Goal: Information Seeking & Learning: Check status

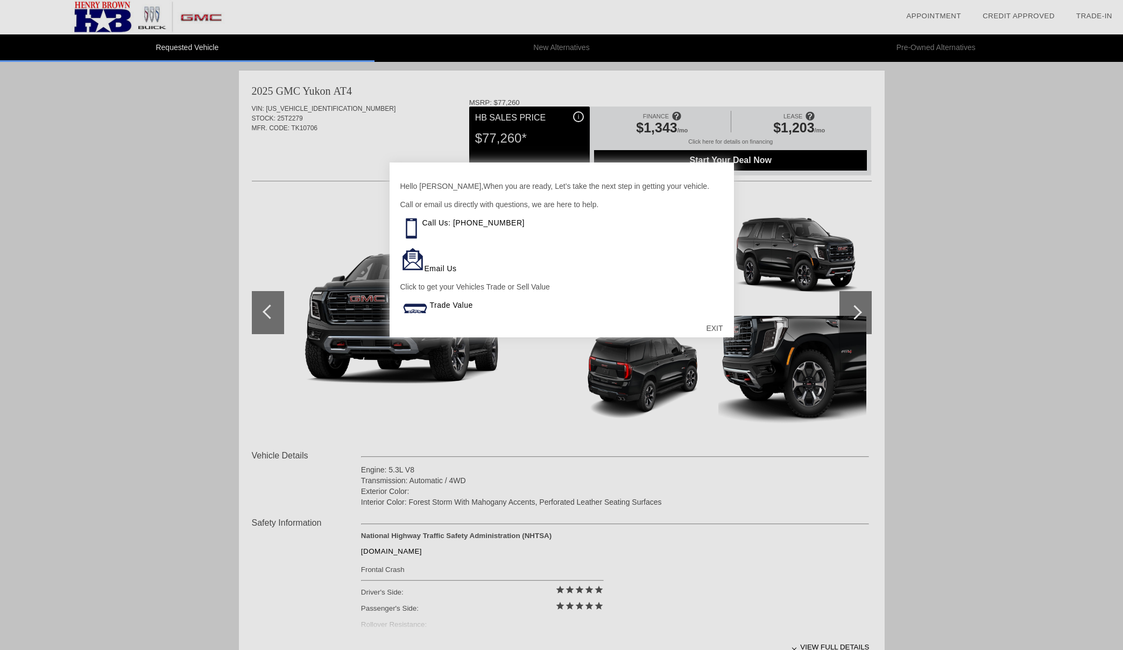
click at [717, 327] on div "EXIT" at bounding box center [714, 328] width 38 height 32
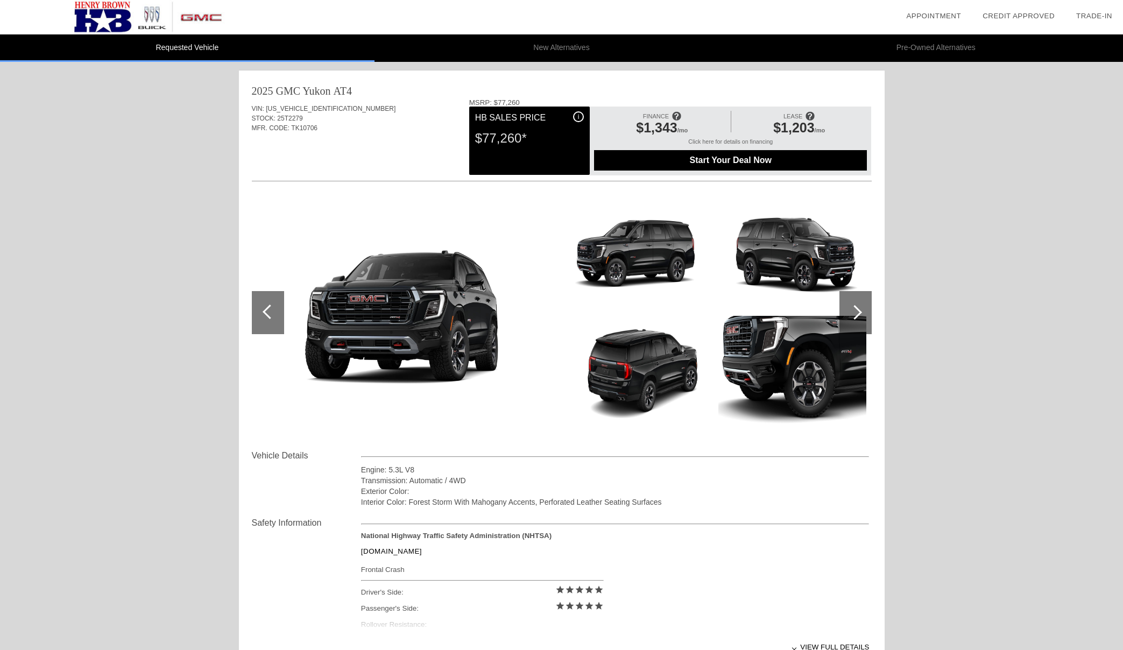
click at [855, 311] on div at bounding box center [855, 312] width 15 height 15
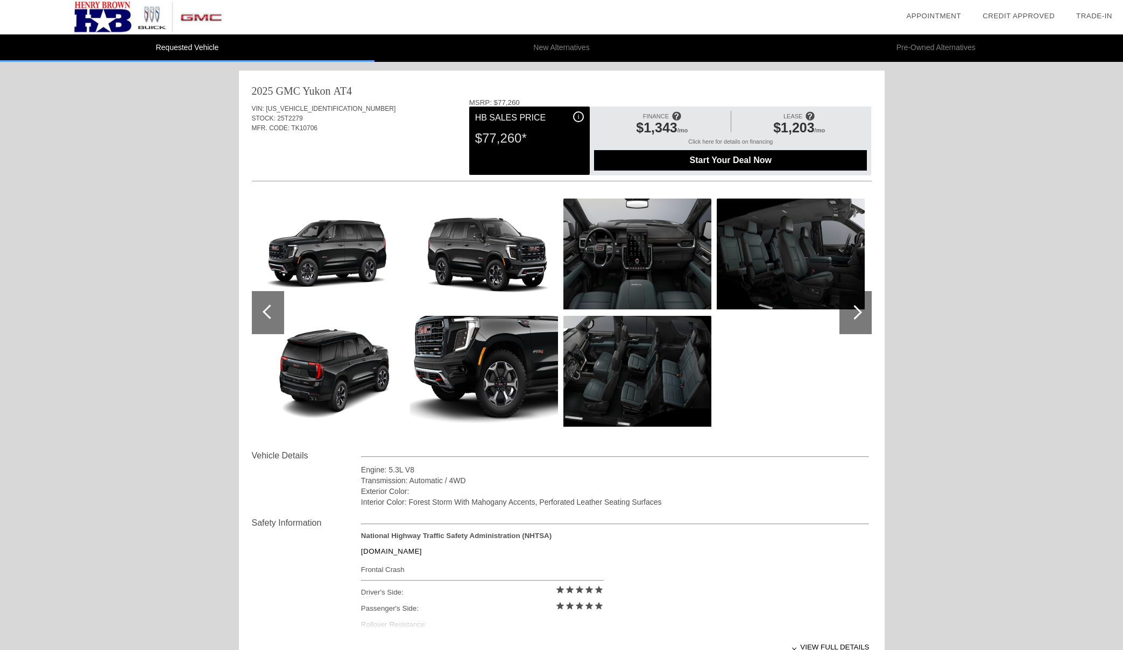
click at [855, 311] on div at bounding box center [855, 312] width 15 height 15
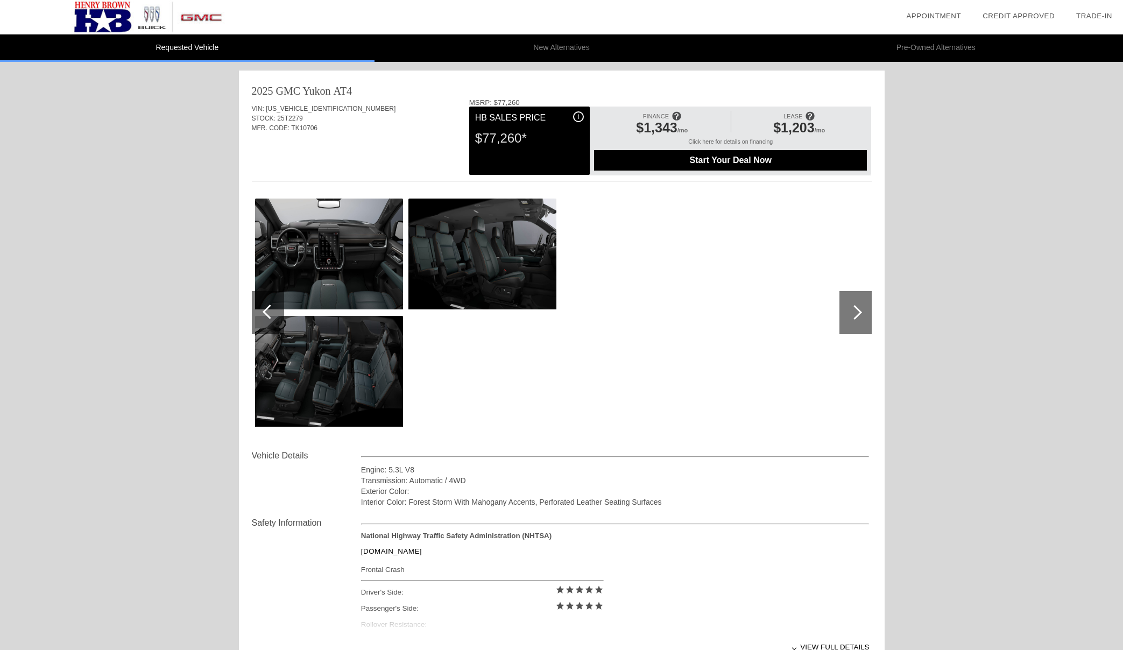
click at [469, 251] on img at bounding box center [482, 254] width 148 height 111
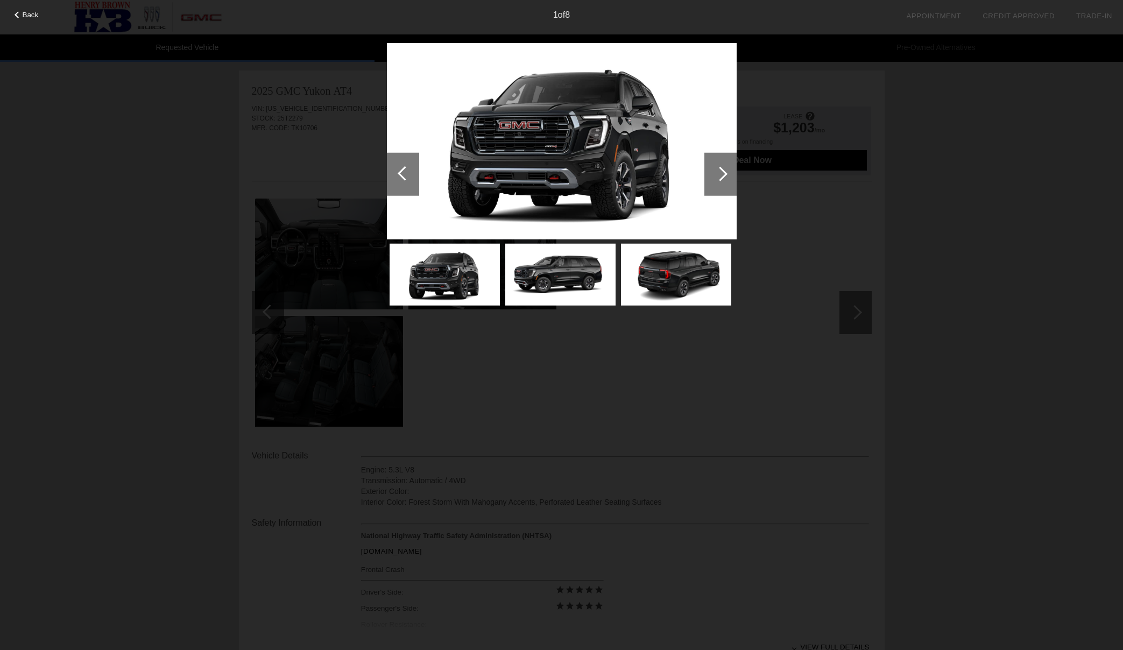
click at [721, 167] on div at bounding box center [720, 173] width 15 height 15
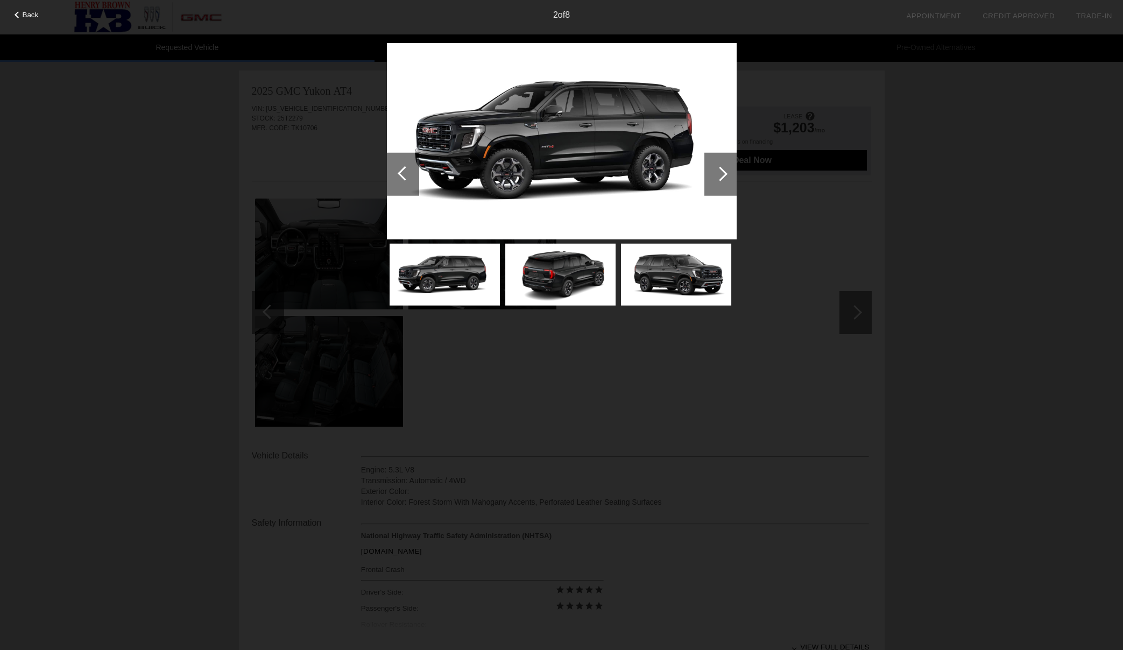
click at [721, 167] on div at bounding box center [720, 173] width 15 height 15
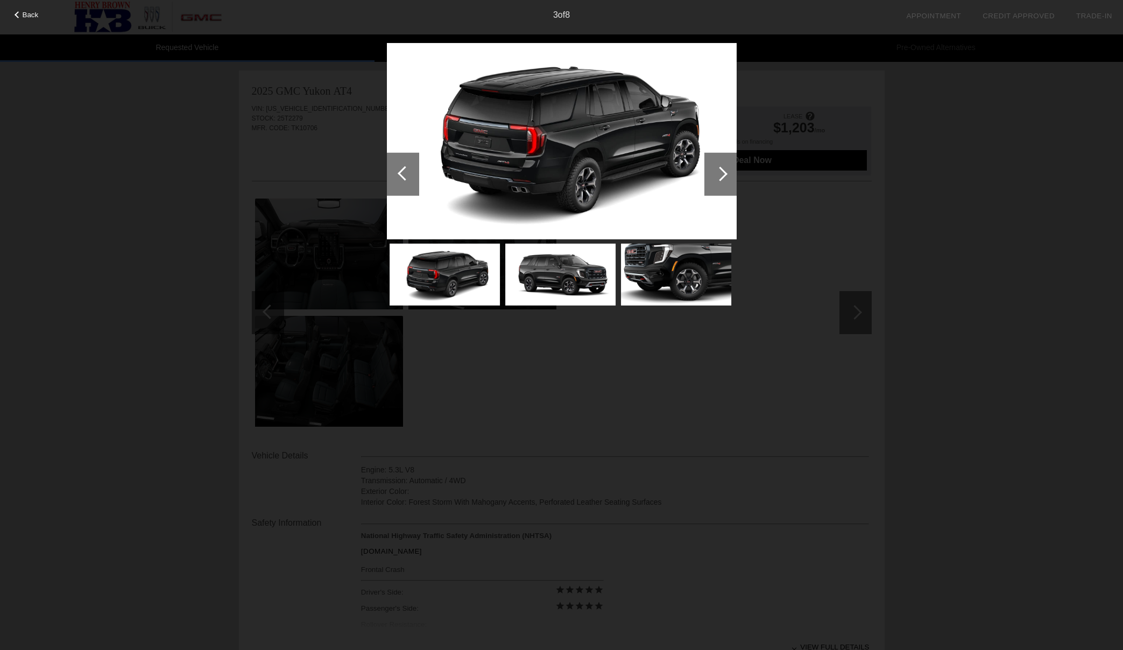
click at [721, 167] on div at bounding box center [720, 173] width 15 height 15
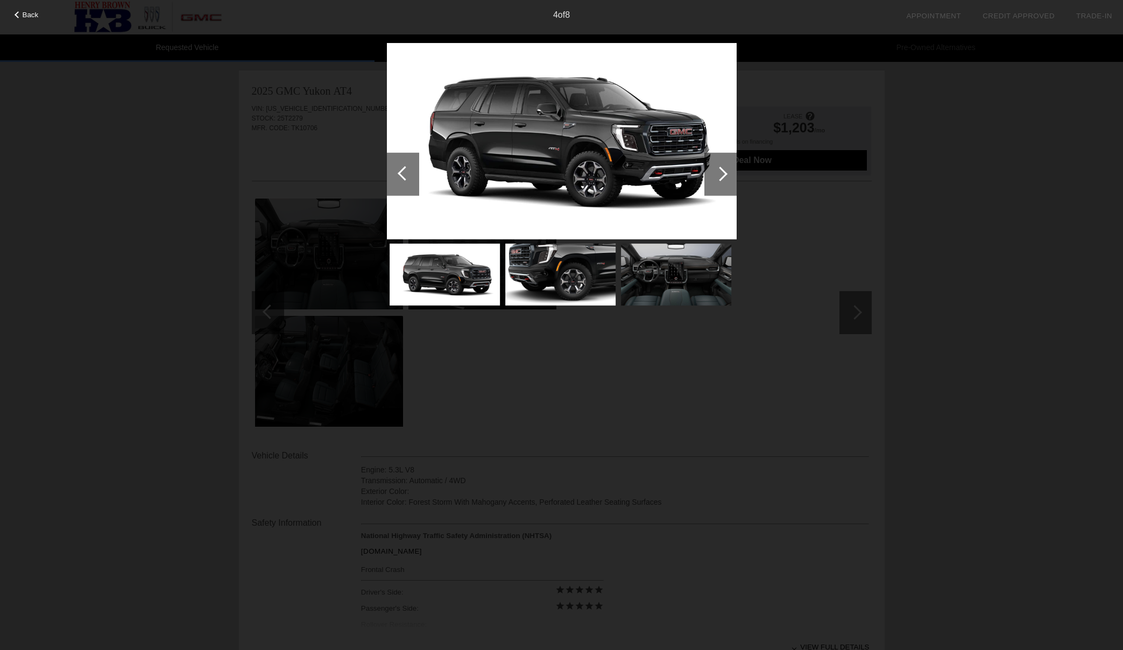
click at [806, 232] on div "Back 4 of 8" at bounding box center [561, 325] width 1123 height 650
click at [853, 306] on div "Back 4 of 8" at bounding box center [561, 325] width 1123 height 650
click at [29, 15] on span "Back" at bounding box center [31, 15] width 16 height 8
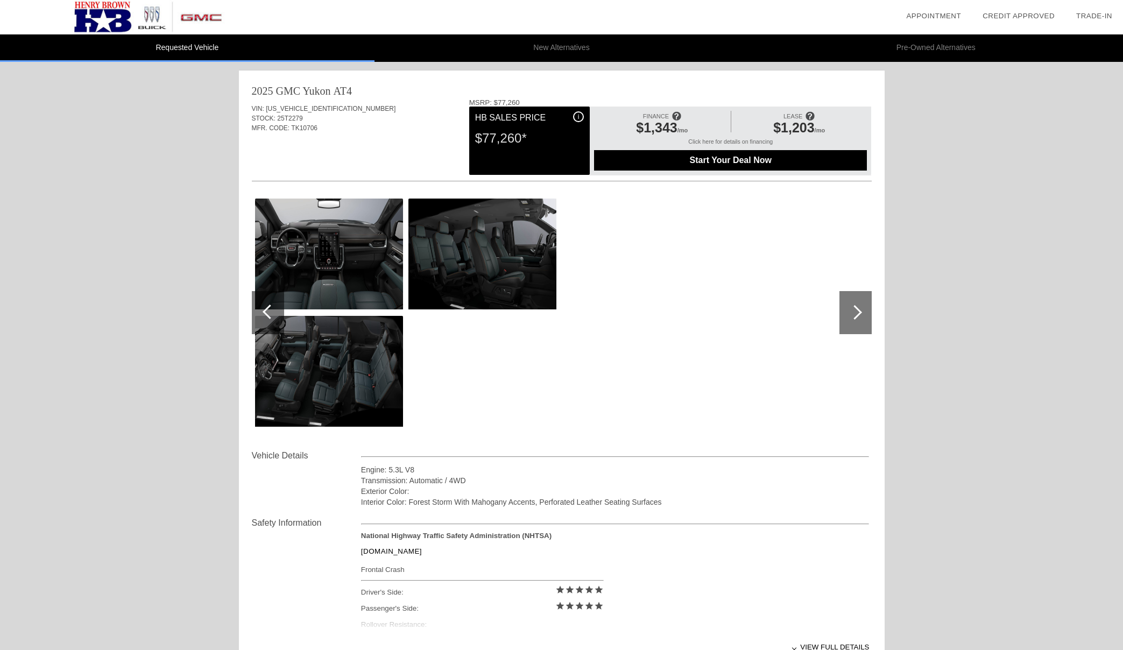
click at [809, 115] on span at bounding box center [810, 116] width 10 height 18
click at [764, 245] on div at bounding box center [562, 315] width 620 height 269
click at [857, 309] on div at bounding box center [855, 312] width 15 height 15
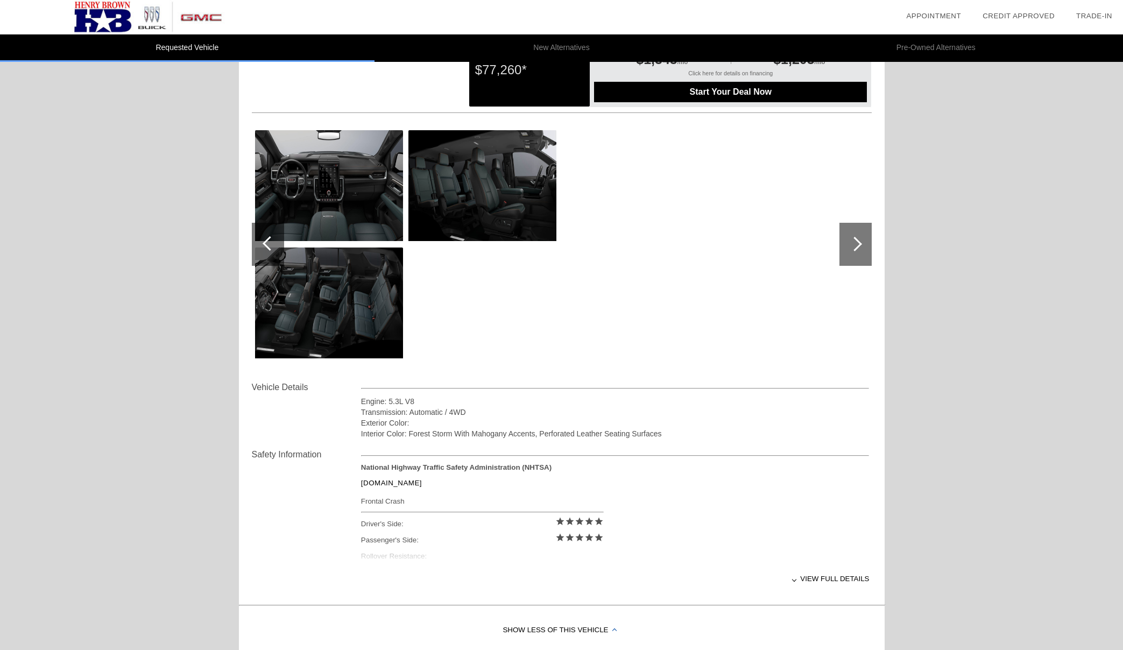
scroll to position [65, 0]
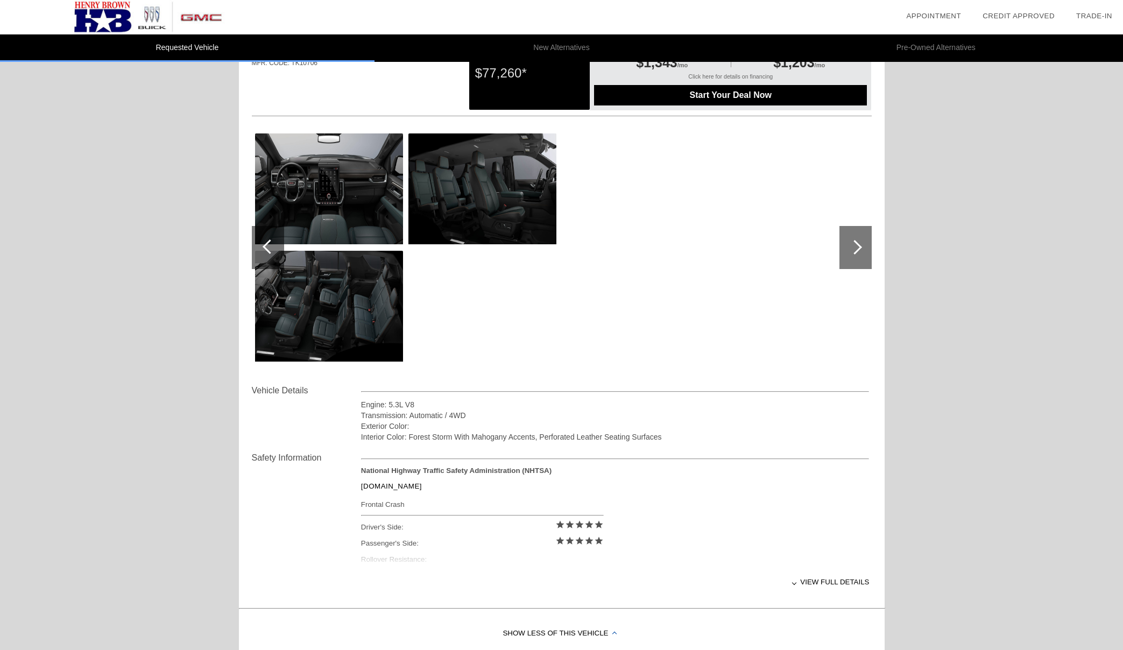
click at [335, 316] on img at bounding box center [329, 306] width 148 height 111
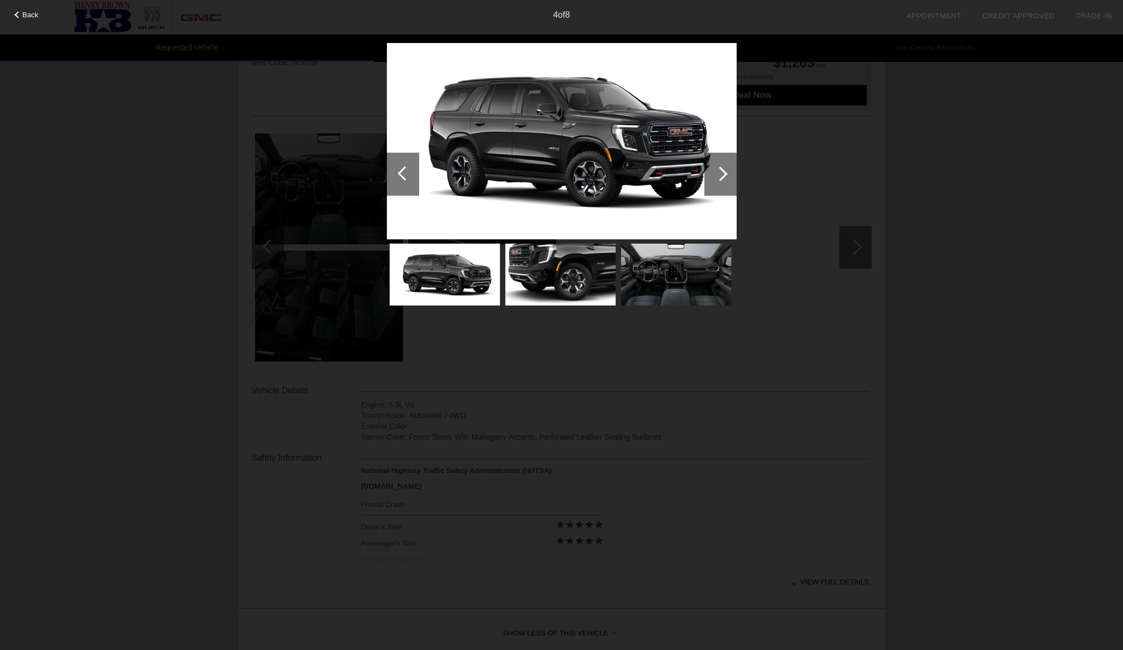
click at [722, 172] on div at bounding box center [720, 173] width 15 height 15
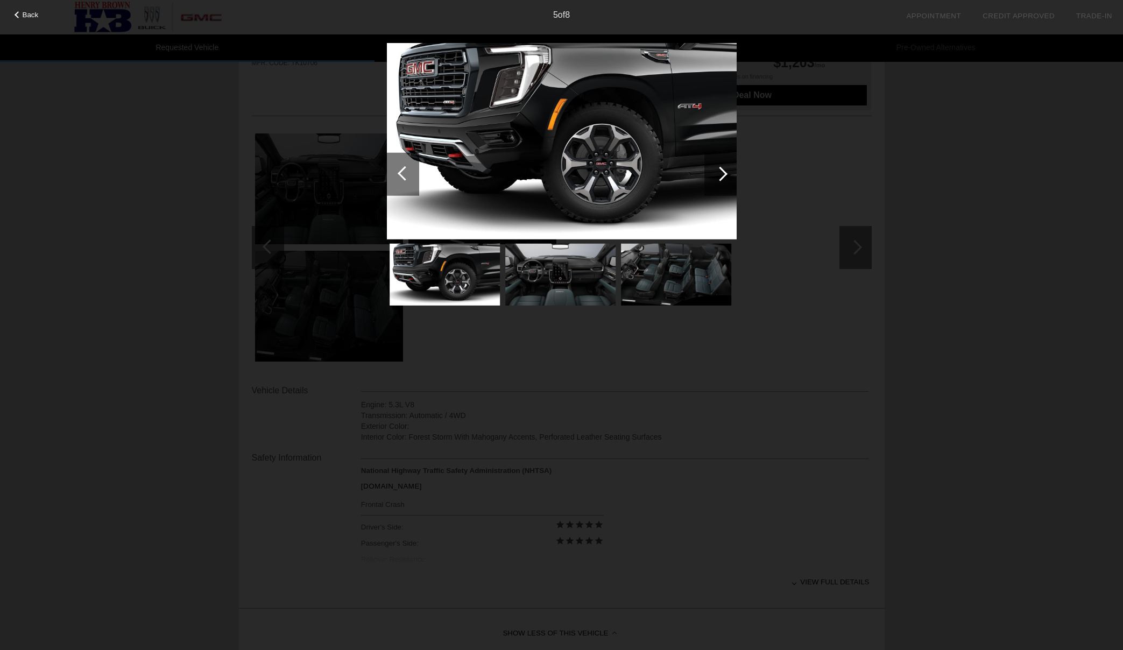
click at [722, 172] on div at bounding box center [720, 173] width 15 height 15
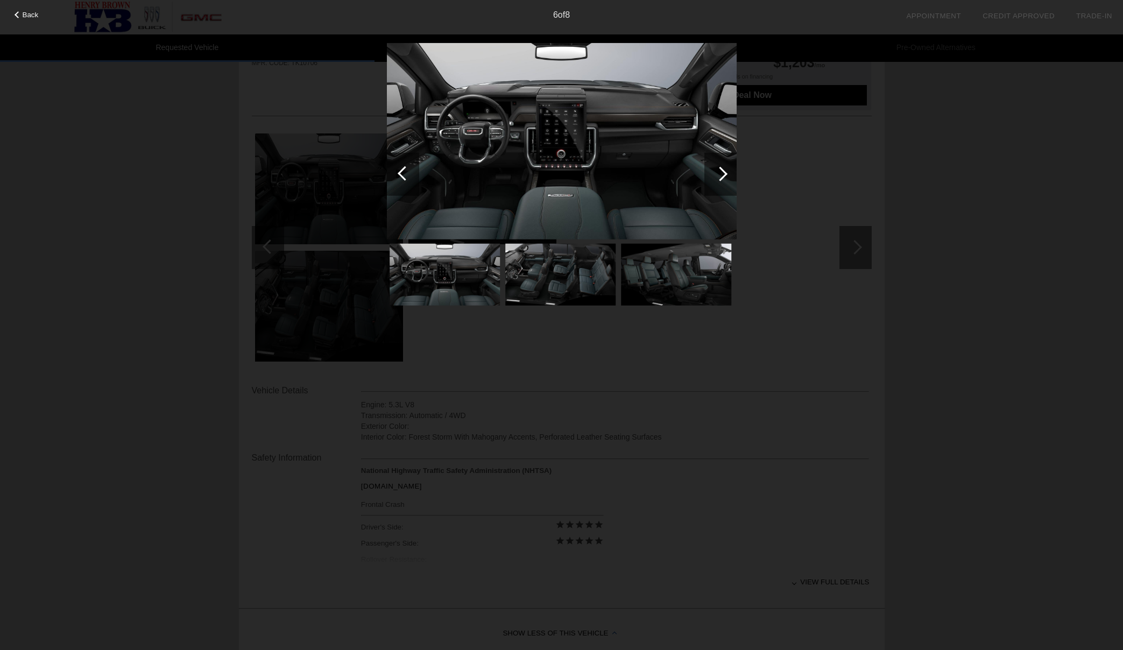
click at [722, 172] on div at bounding box center [720, 173] width 15 height 15
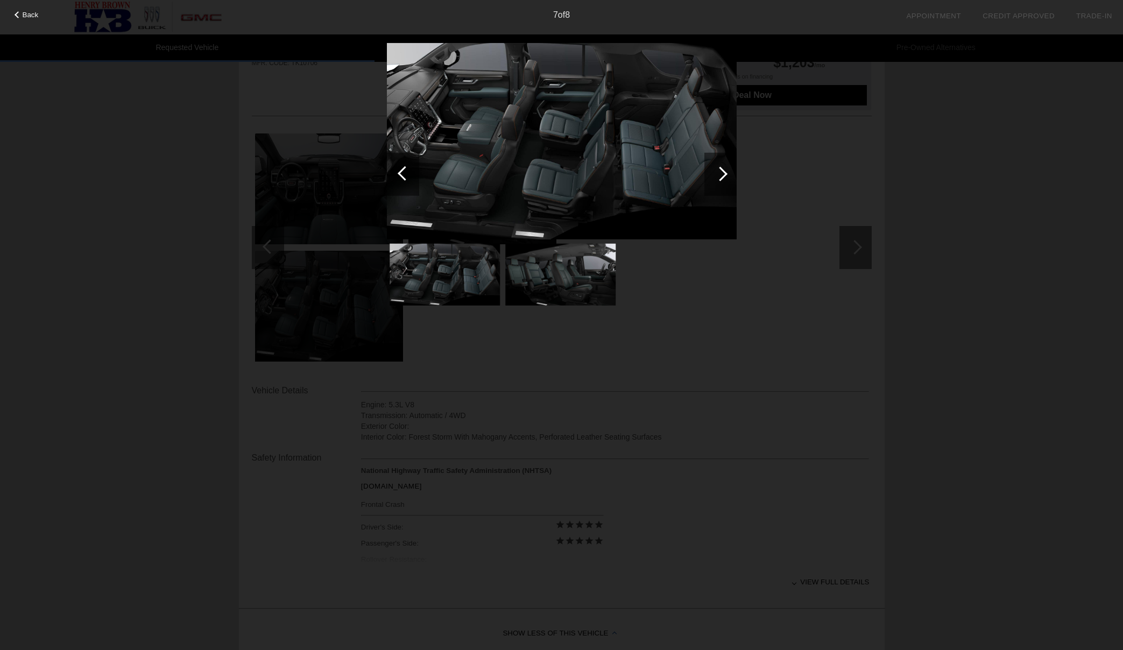
click at [722, 172] on div at bounding box center [720, 173] width 15 height 15
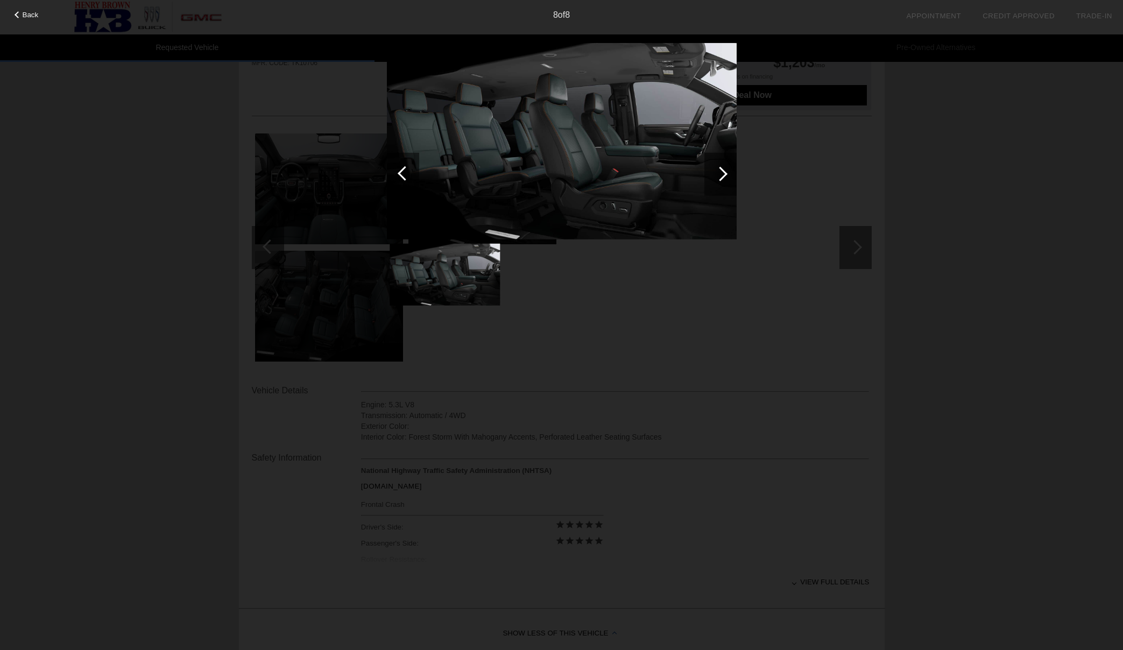
click at [722, 172] on div at bounding box center [720, 173] width 15 height 15
click at [811, 138] on div "Back 8 of 8" at bounding box center [561, 325] width 1123 height 650
click at [1049, 84] on div "Back 8 of 8" at bounding box center [561, 325] width 1123 height 650
click at [827, 146] on div "Back 8 of 8" at bounding box center [561, 325] width 1123 height 650
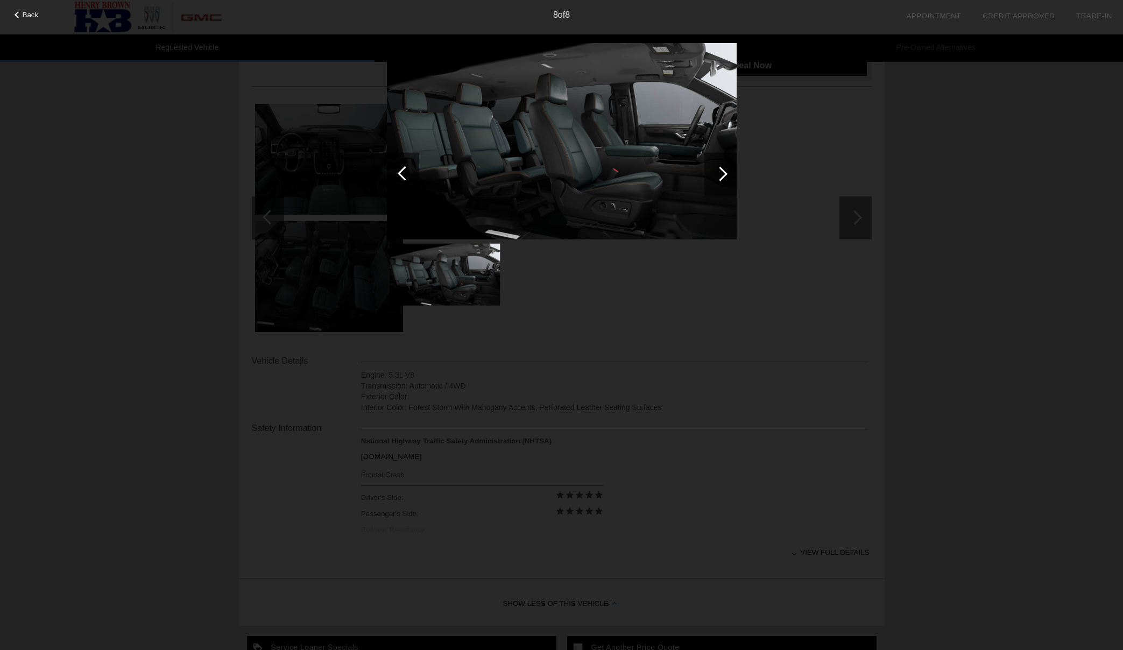
scroll to position [0, 0]
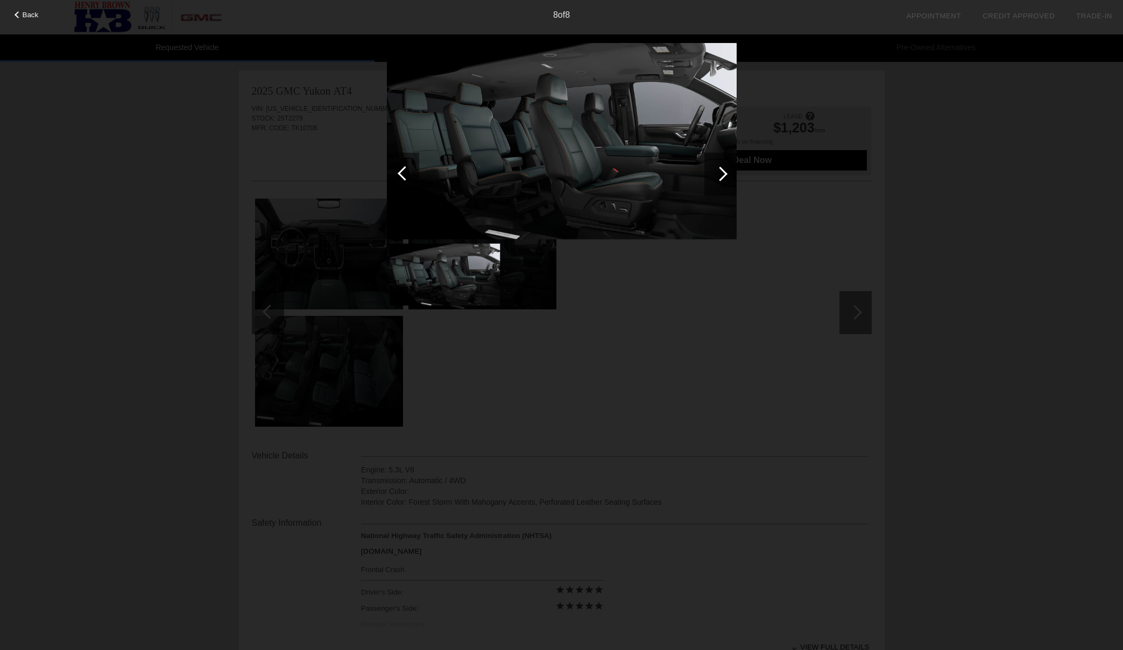
click at [20, 16] on div "Back" at bounding box center [27, 13] width 54 height 5
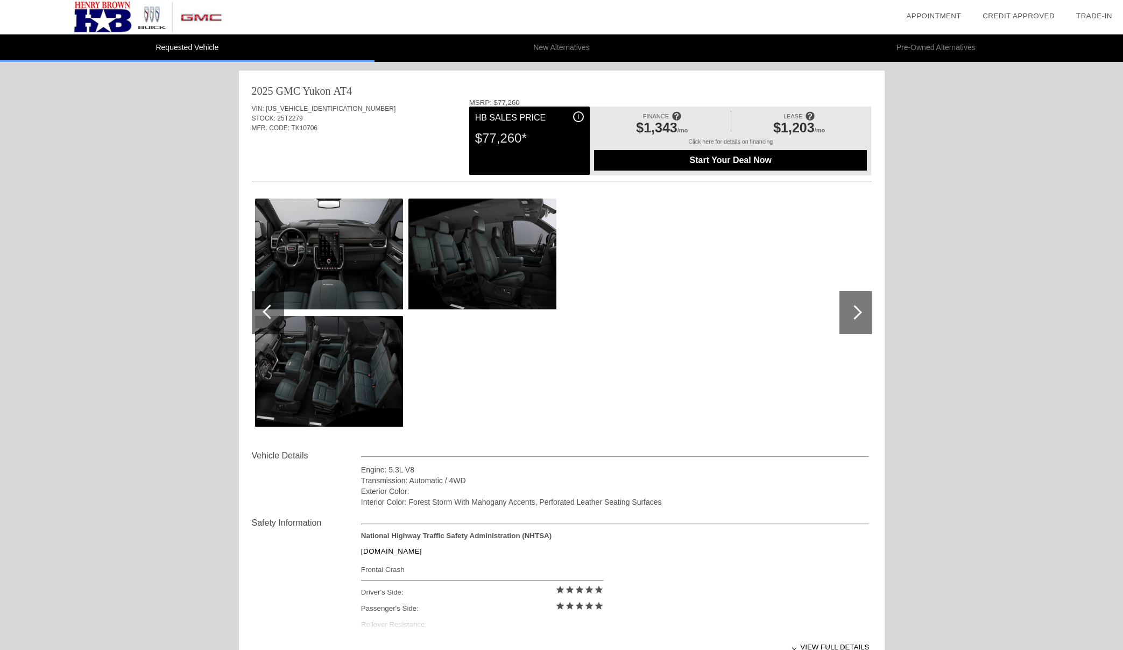
click at [790, 129] on span "$1,203" at bounding box center [793, 127] width 41 height 15
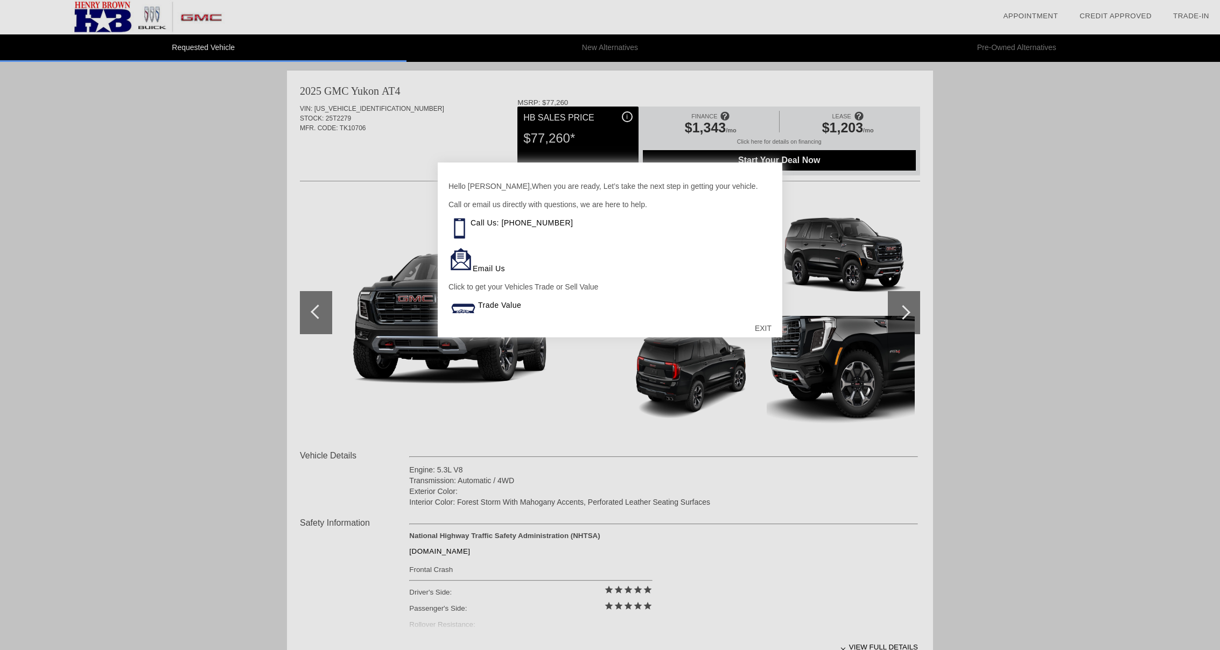
click at [912, 188] on div at bounding box center [610, 325] width 1220 height 650
click at [767, 325] on div "EXIT" at bounding box center [763, 328] width 38 height 32
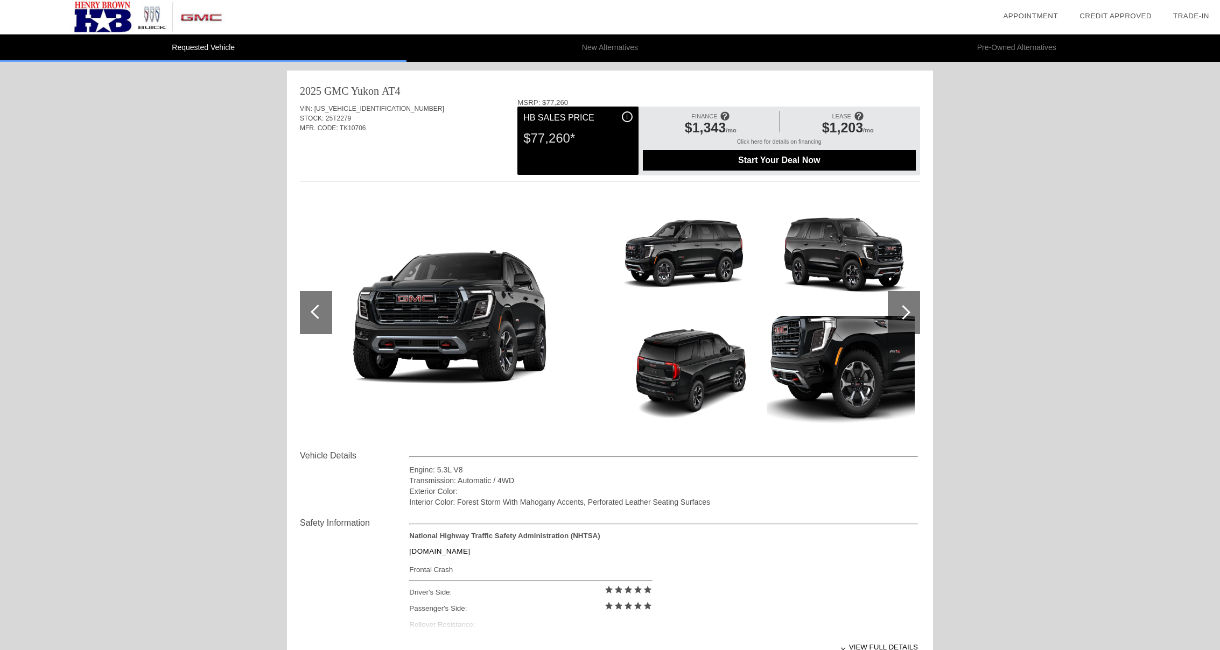
click at [915, 309] on div at bounding box center [903, 312] width 32 height 43
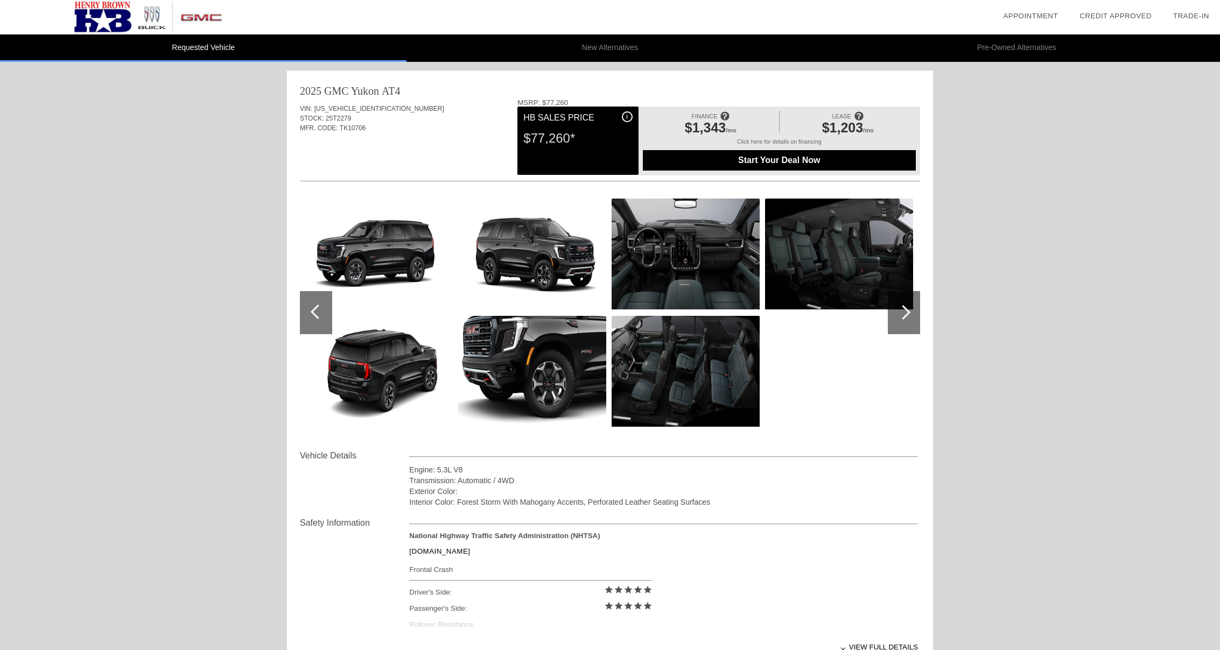
click at [907, 311] on div at bounding box center [903, 312] width 15 height 15
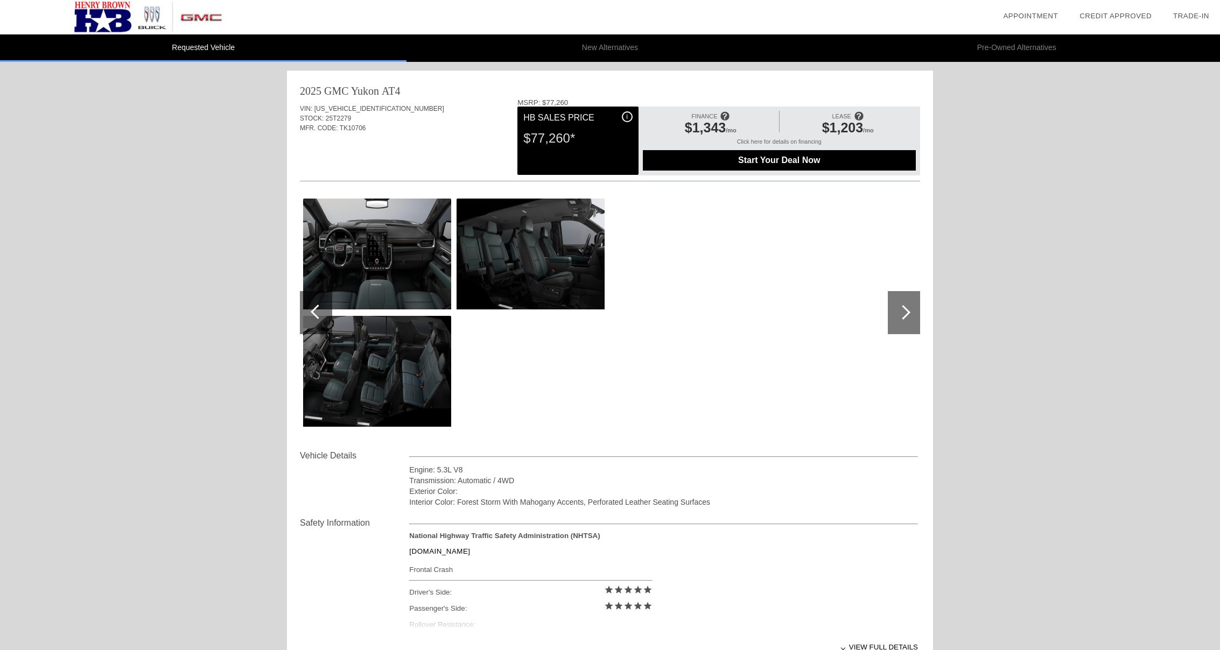
click at [310, 314] on div at bounding box center [316, 312] width 32 height 43
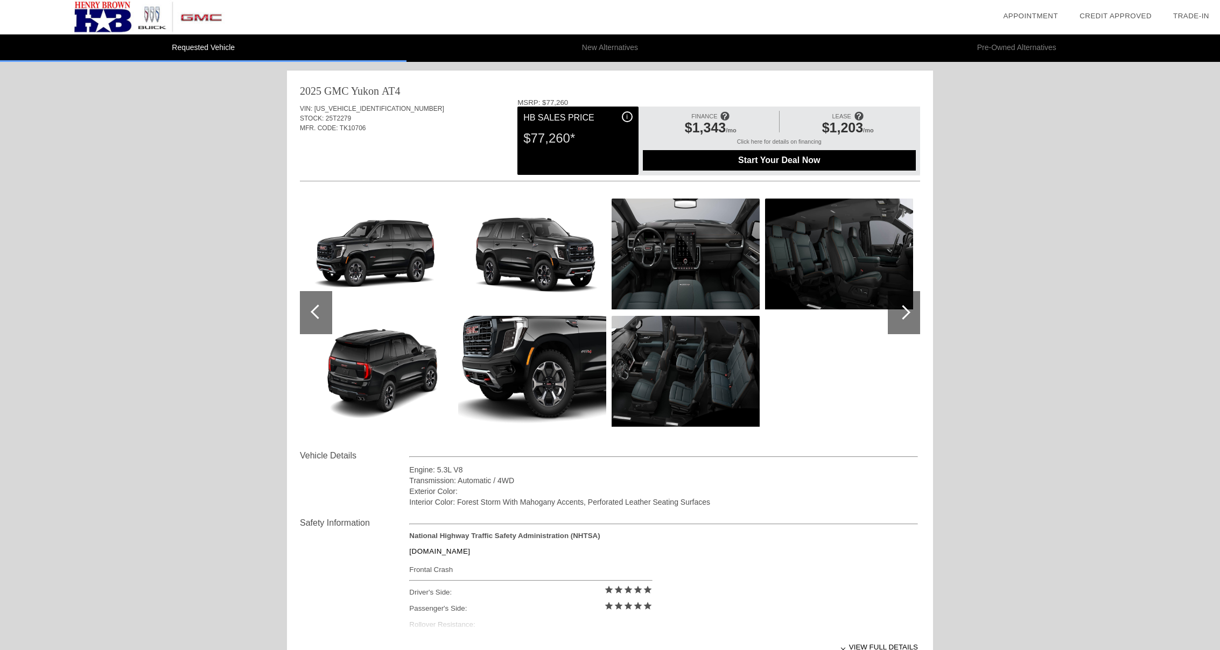
click at [310, 314] on div at bounding box center [316, 312] width 32 height 43
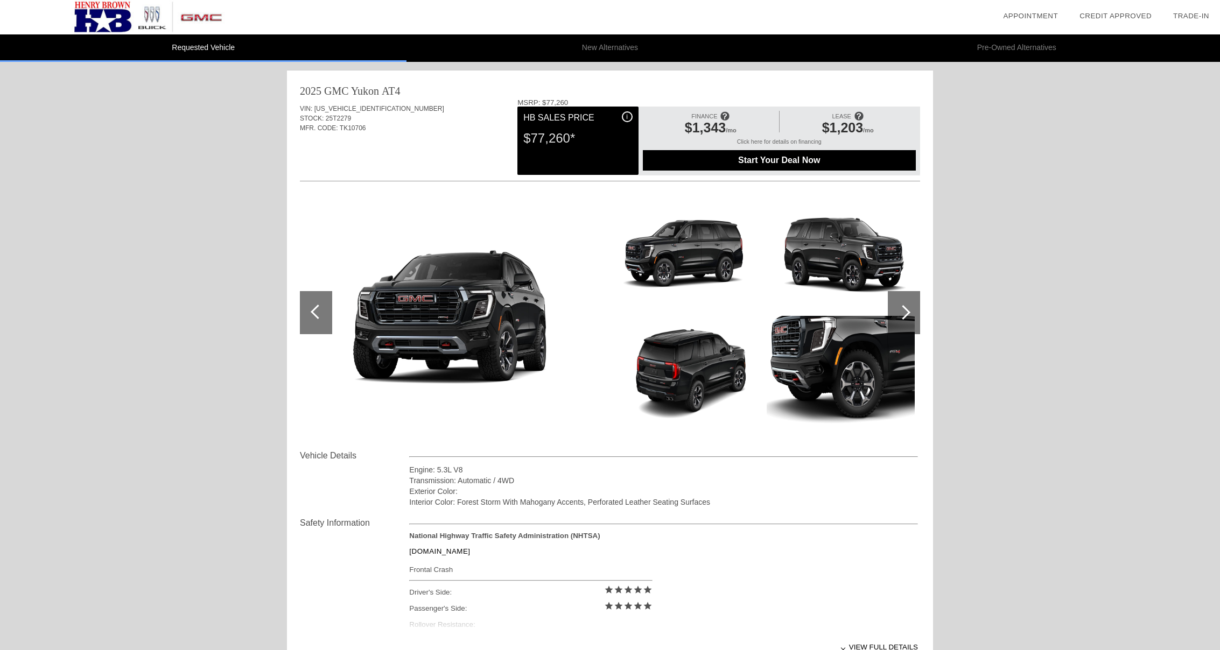
click at [310, 314] on div at bounding box center [316, 312] width 32 height 43
click at [518, 310] on img at bounding box center [452, 313] width 305 height 172
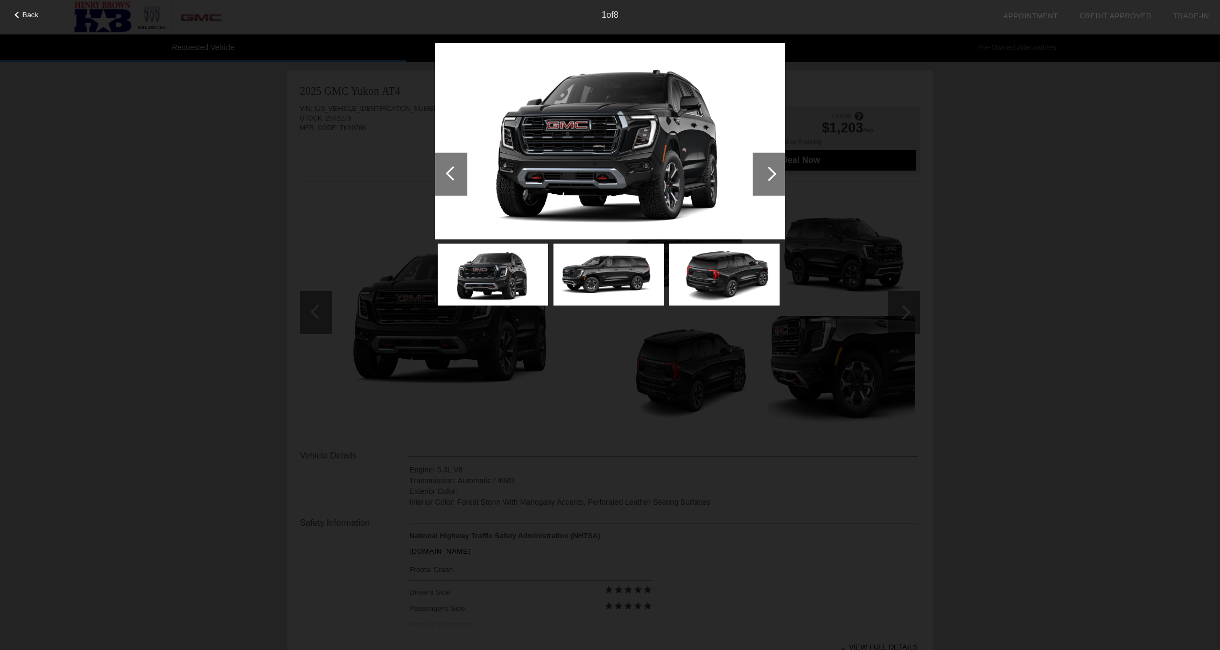
click at [769, 177] on div at bounding box center [769, 173] width 15 height 15
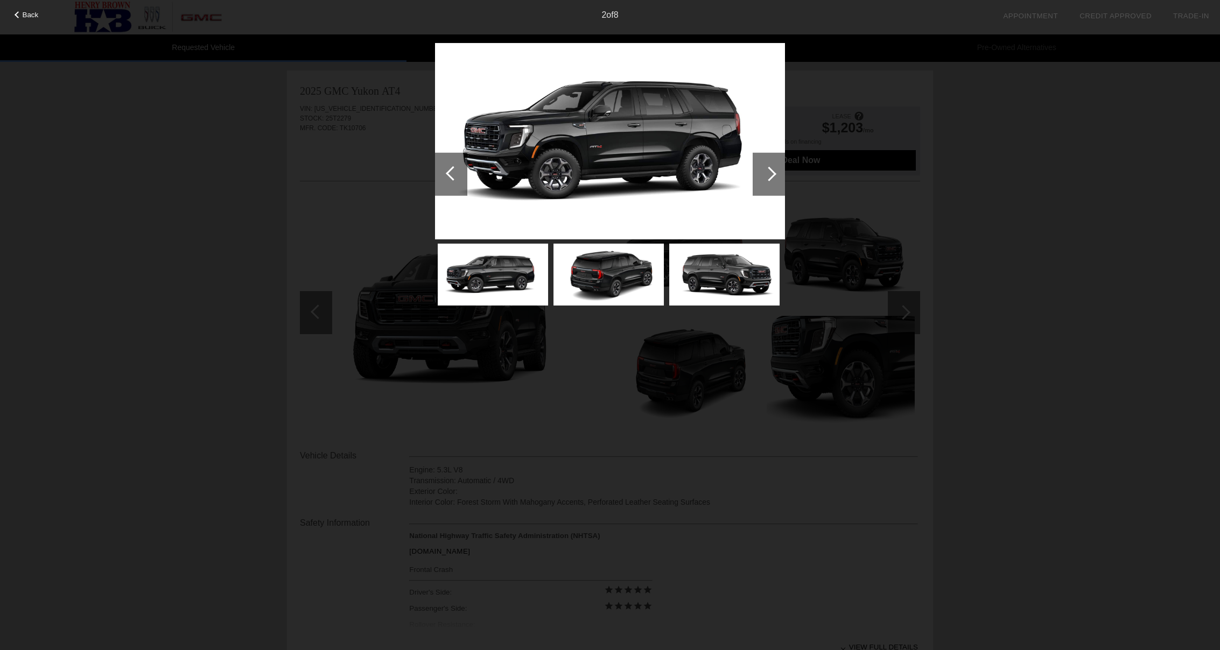
click at [769, 177] on div at bounding box center [769, 173] width 15 height 15
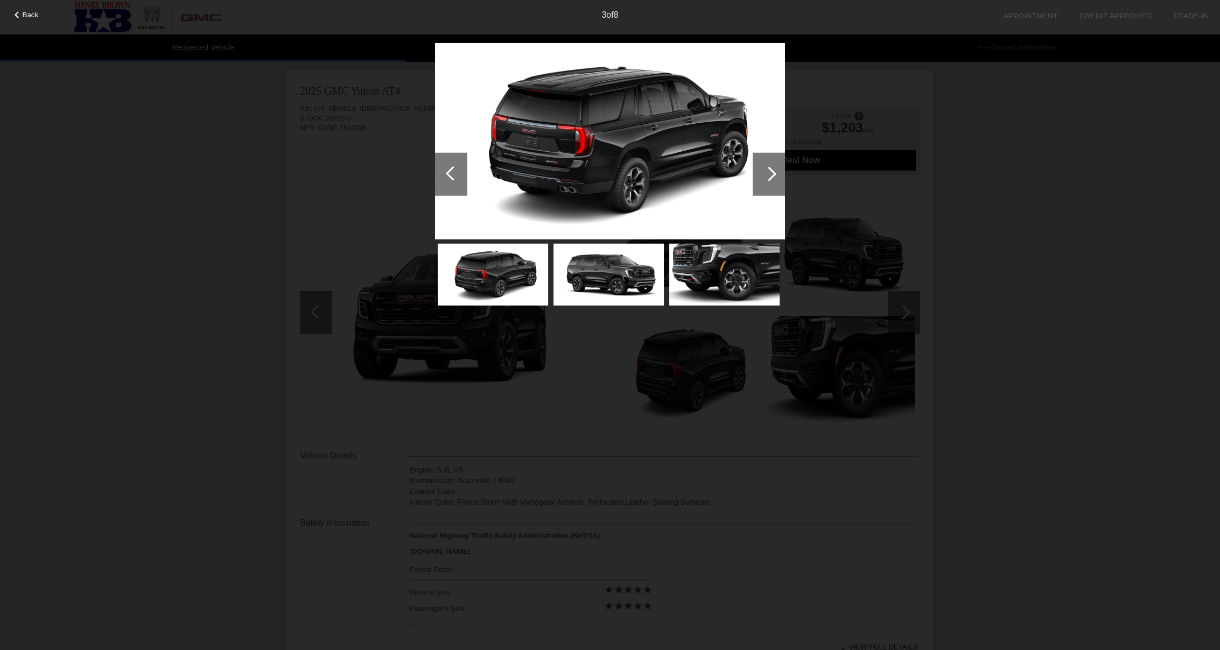
click at [769, 177] on div at bounding box center [769, 173] width 15 height 15
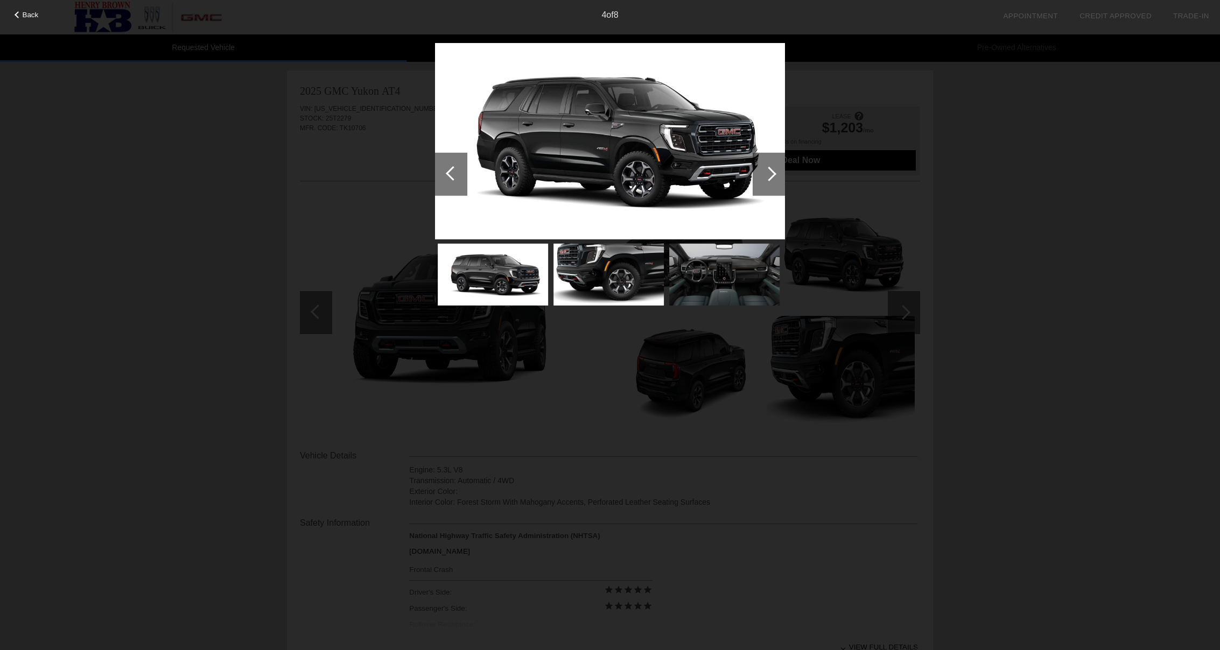
click at [769, 177] on div at bounding box center [769, 173] width 15 height 15
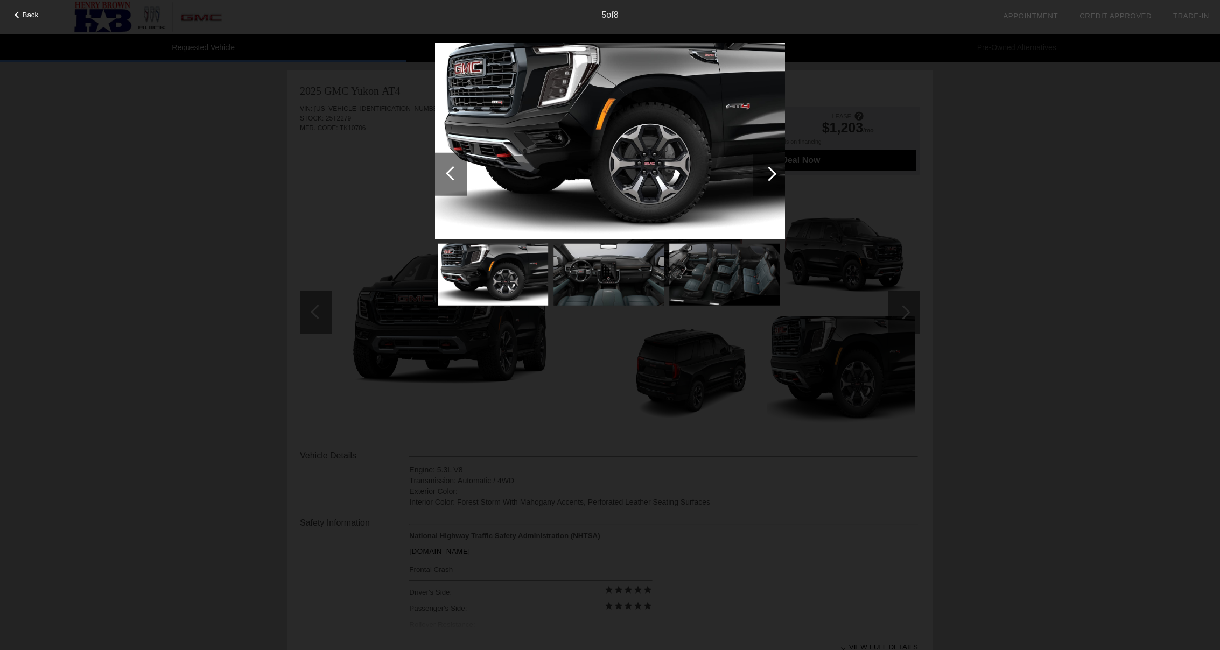
click at [769, 177] on div at bounding box center [769, 173] width 15 height 15
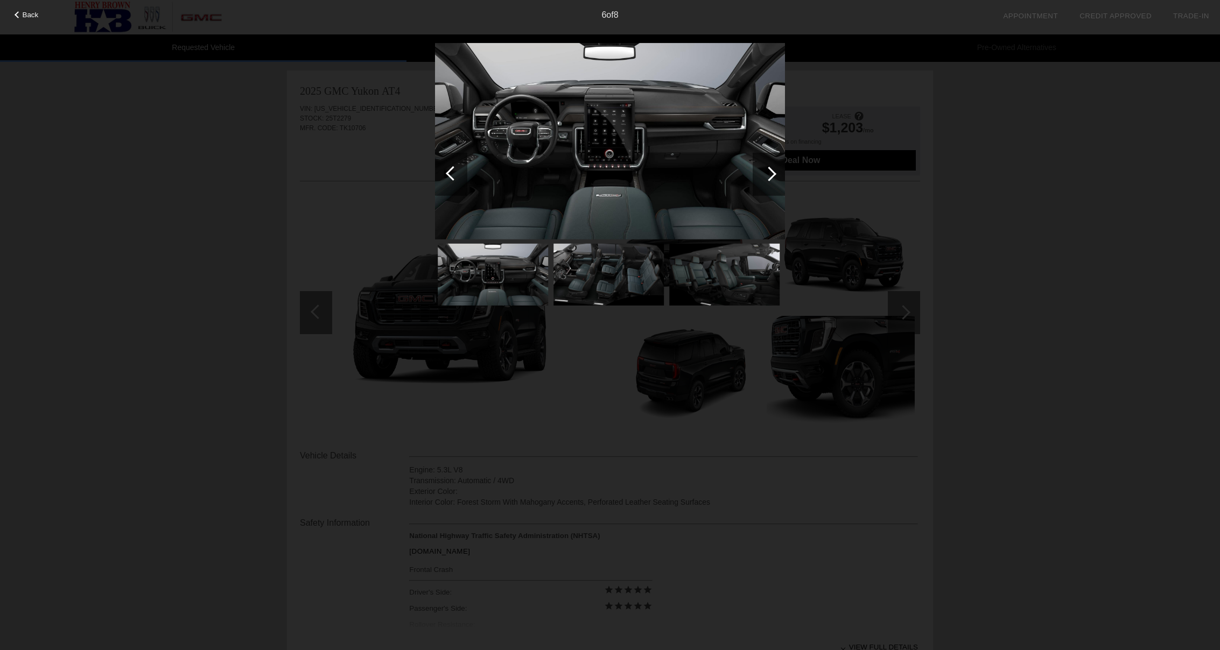
click at [769, 177] on div at bounding box center [769, 173] width 15 height 15
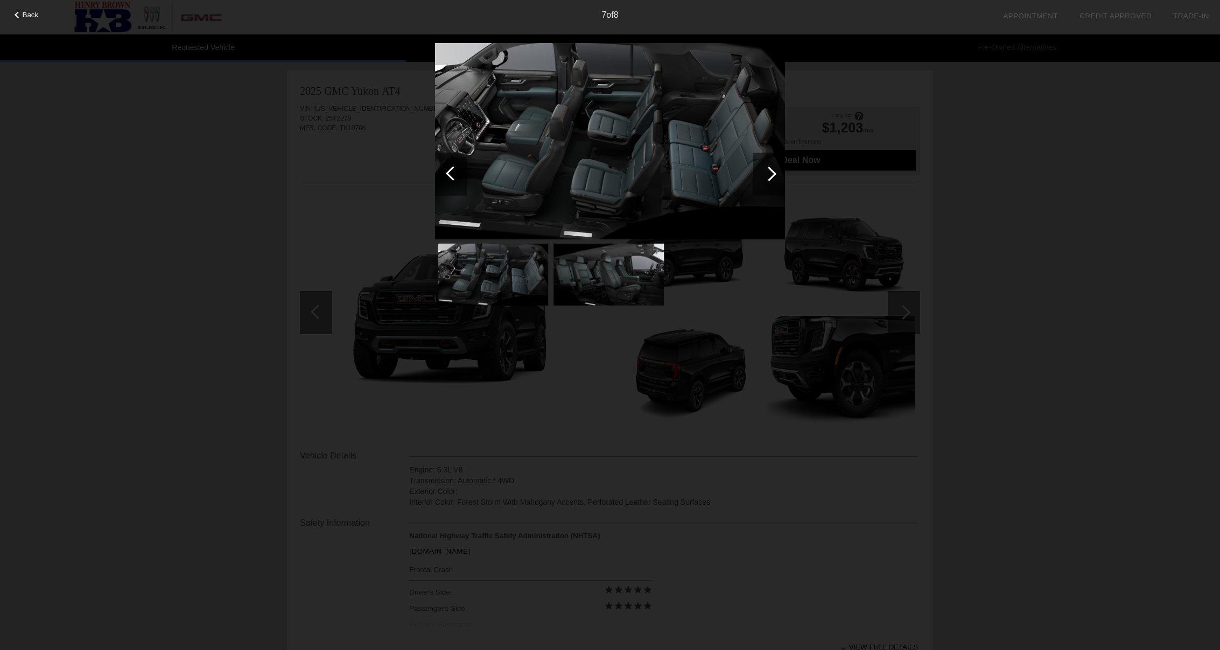
click at [769, 177] on div at bounding box center [769, 173] width 15 height 15
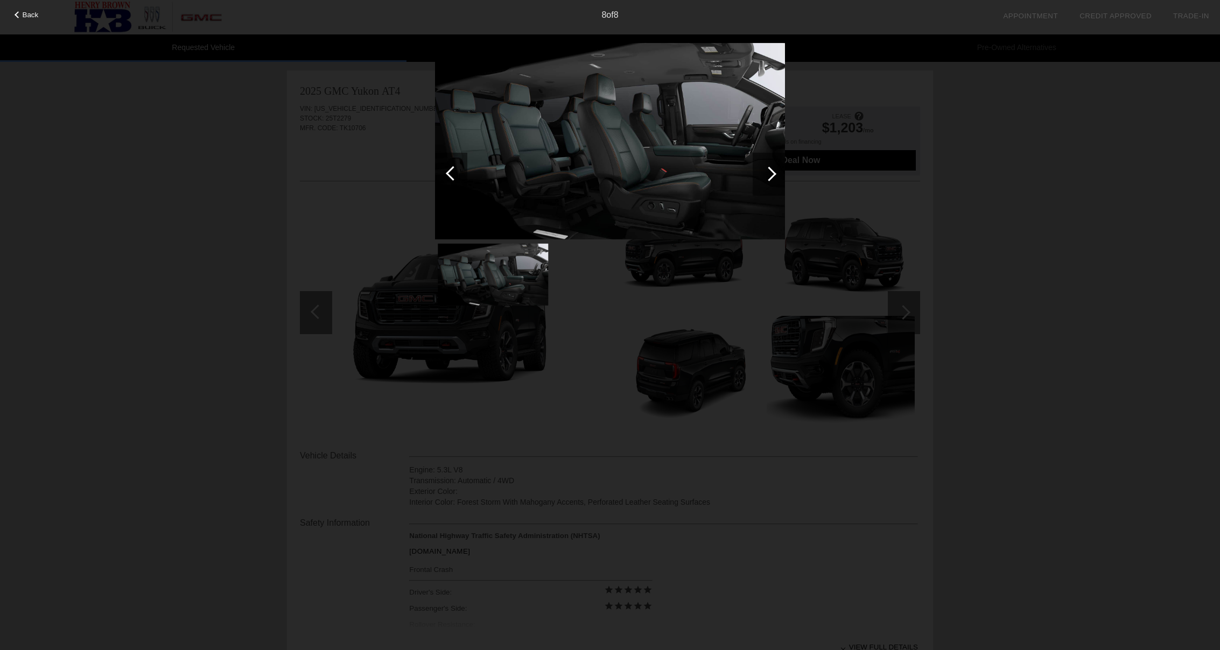
click at [769, 177] on div at bounding box center [769, 173] width 15 height 15
click at [963, 108] on div "Back 8 of 8" at bounding box center [610, 325] width 1220 height 650
